Goal: Task Accomplishment & Management: Manage account settings

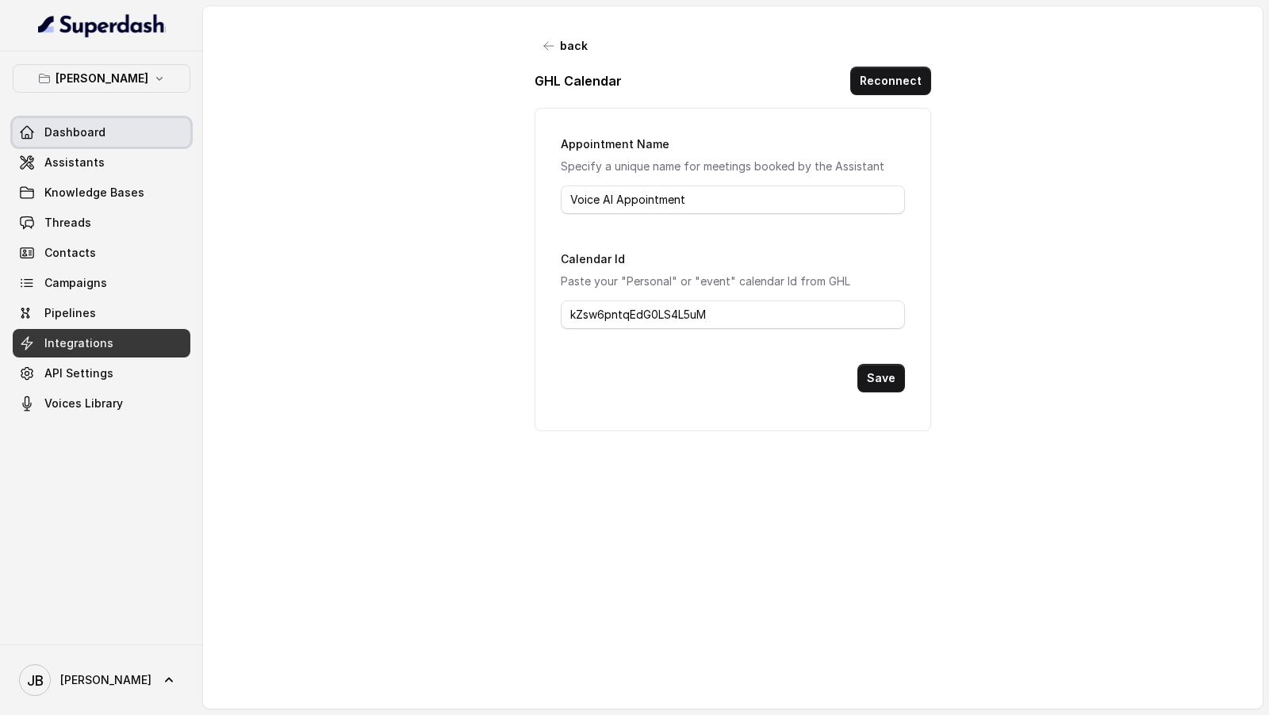
click at [109, 132] on link "Dashboard" at bounding box center [102, 132] width 178 height 29
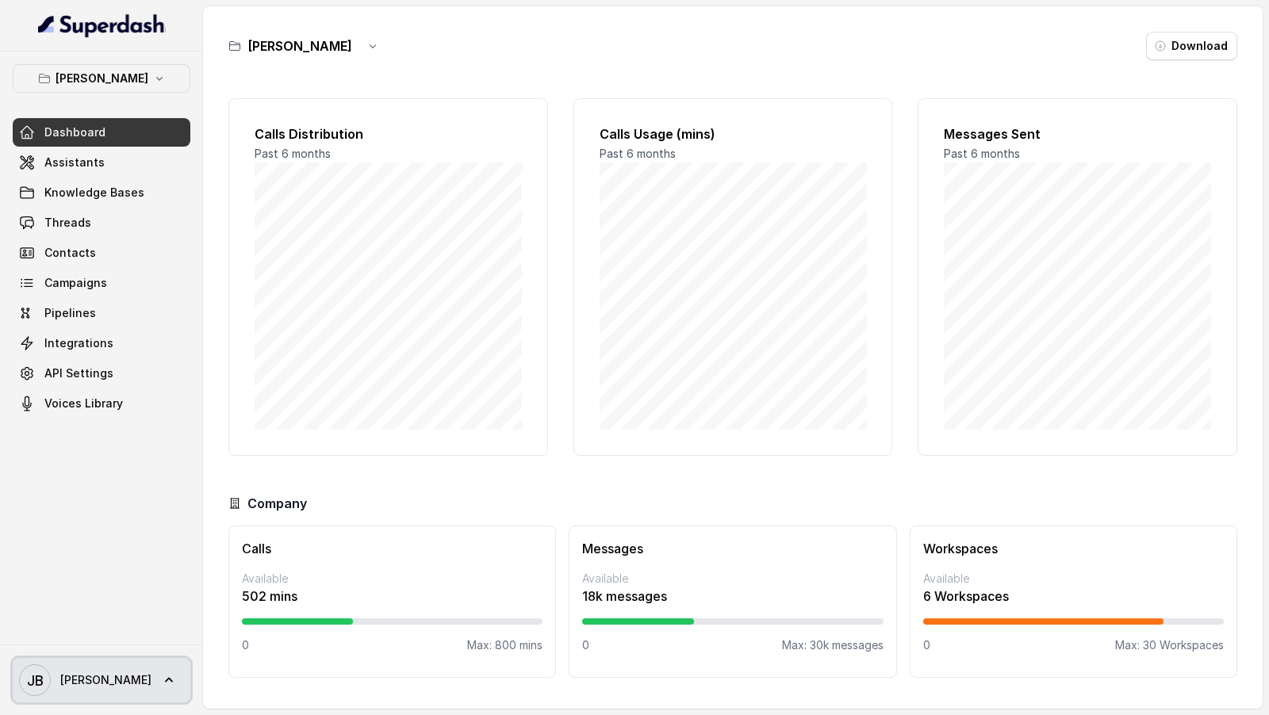
click at [100, 680] on link "[PERSON_NAME] [PERSON_NAME]" at bounding box center [102, 680] width 178 height 44
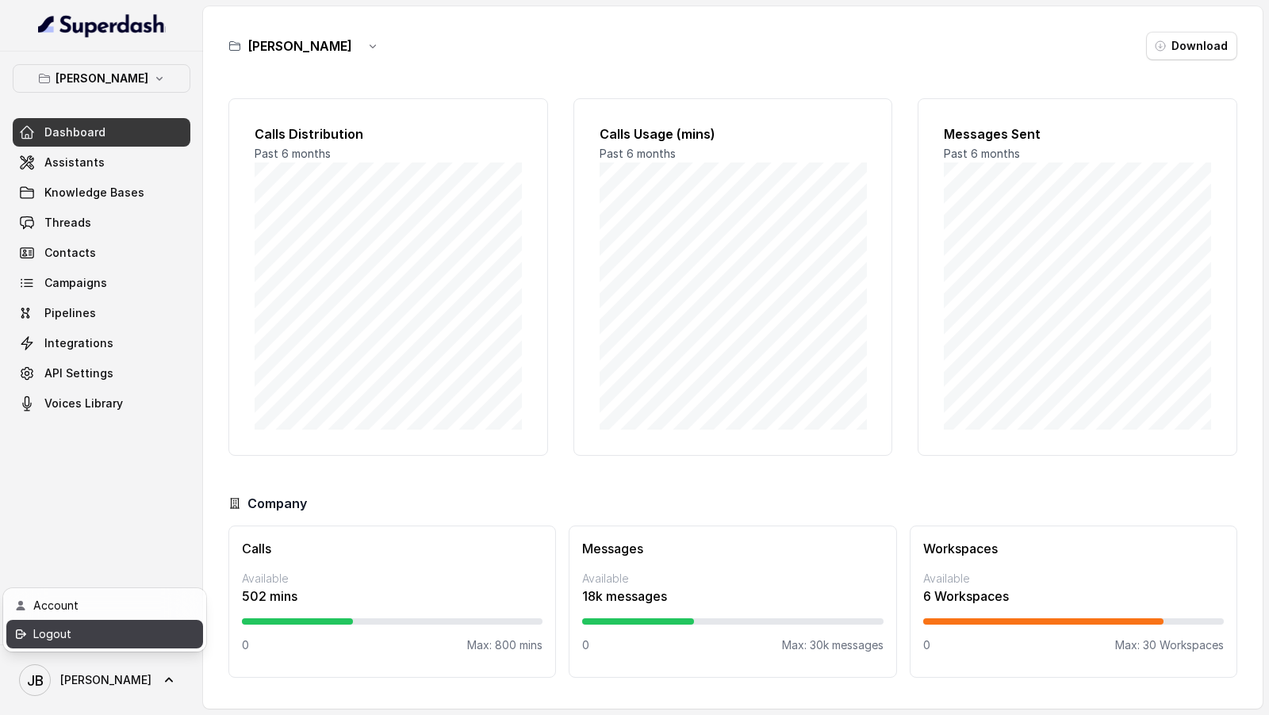
click at [132, 627] on div "Logout" at bounding box center [100, 634] width 135 height 19
